Goal: Find specific page/section

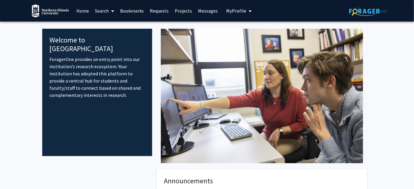
click at [77, 13] on link "Home" at bounding box center [82, 10] width 19 height 21
click at [82, 13] on link "Home" at bounding box center [82, 10] width 19 height 21
click at [101, 13] on link "Search" at bounding box center [104, 10] width 25 height 21
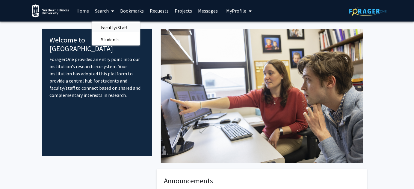
click at [112, 28] on span "Faculty/Staff" at bounding box center [114, 28] width 44 height 12
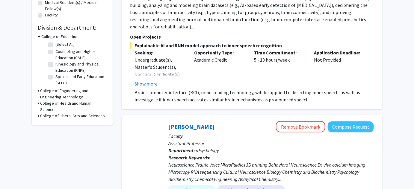
scroll to position [163, 0]
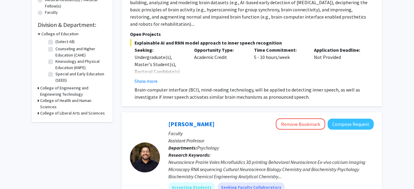
click at [46, 116] on h3 "College of Liberal Arts and Sciences" at bounding box center [72, 113] width 65 height 6
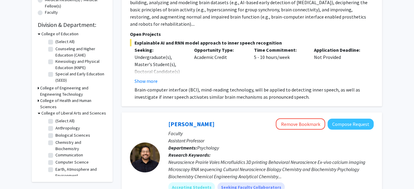
click at [55, 135] on label "Biological Sciences" at bounding box center [72, 135] width 35 height 6
click at [55, 135] on input "Biological Sciences" at bounding box center [57, 134] width 4 height 4
checkbox input "true"
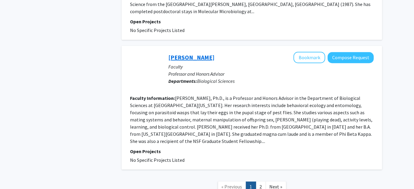
scroll to position [1256, 0]
